Goal: Transaction & Acquisition: Purchase product/service

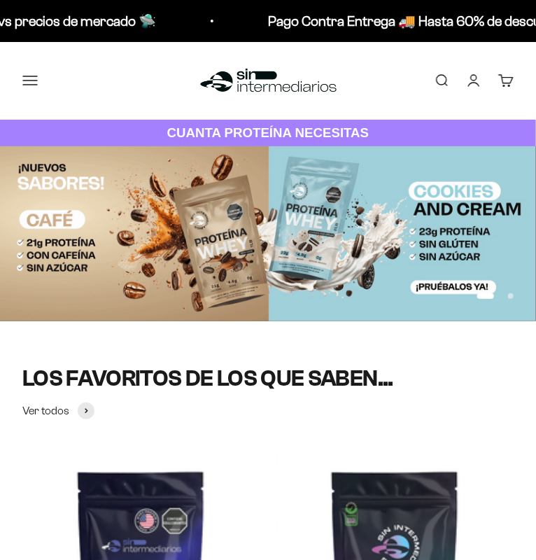
click at [34, 74] on button "Menú" at bounding box center [29, 80] width 15 height 15
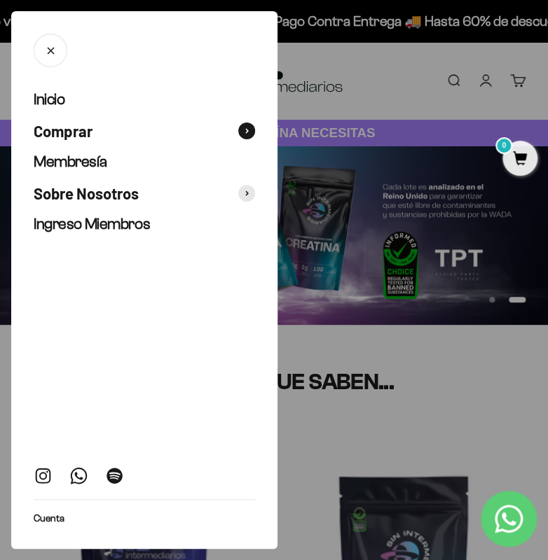
click at [76, 135] on span "Comprar" at bounding box center [63, 131] width 59 height 20
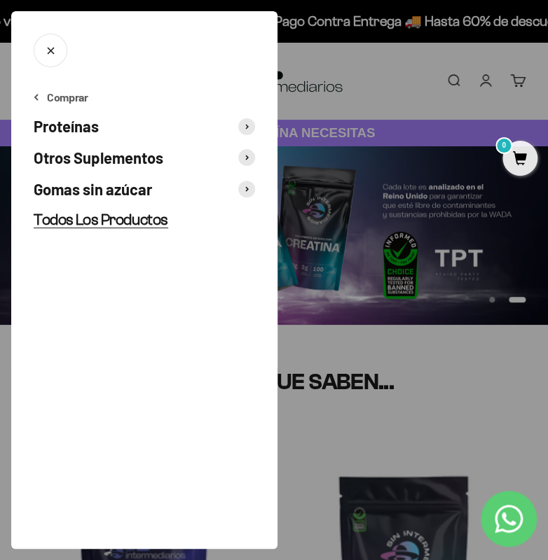
click at [84, 217] on span "Todos Los Productos" at bounding box center [101, 220] width 134 height 18
